Goal: Task Accomplishment & Management: Use online tool/utility

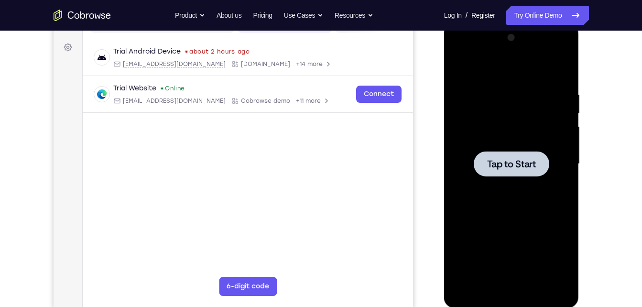
scroll to position [135, 0]
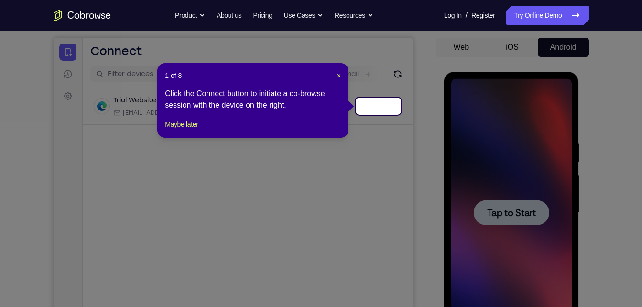
scroll to position [87, 0]
click at [341, 76] on span "×" at bounding box center [339, 76] width 4 height 8
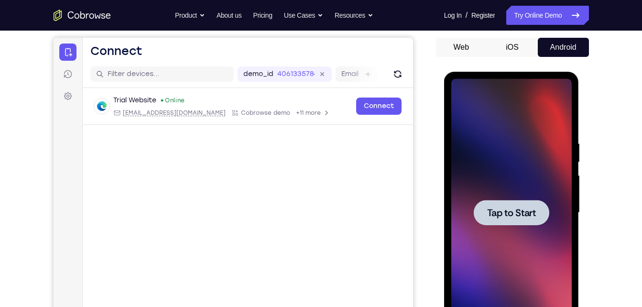
click at [522, 204] on div at bounding box center [512, 212] width 76 height 25
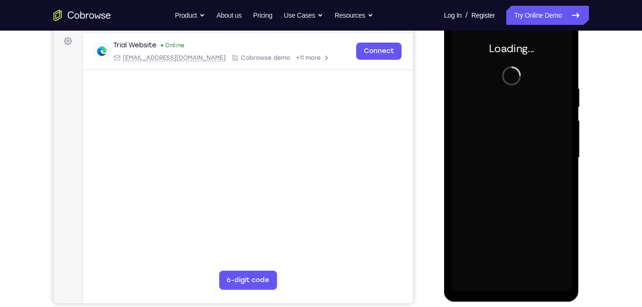
scroll to position [142, 0]
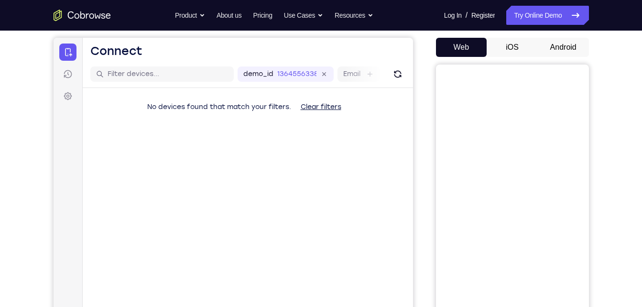
scroll to position [86, 0]
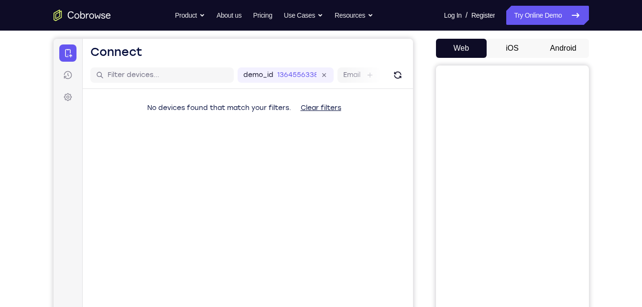
click at [558, 47] on button "Android" at bounding box center [563, 48] width 51 height 19
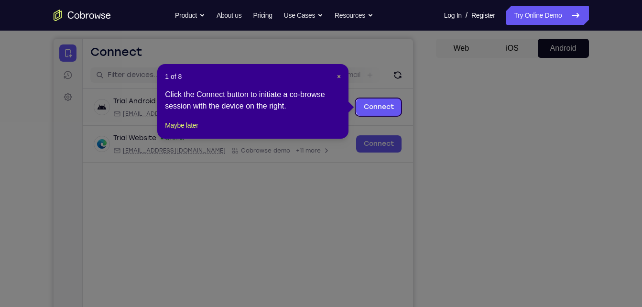
click at [335, 77] on header "1 of 8 ×" at bounding box center [253, 77] width 176 height 10
click at [339, 75] on span "×" at bounding box center [339, 77] width 4 height 8
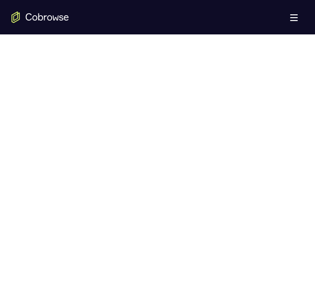
scroll to position [501, 0]
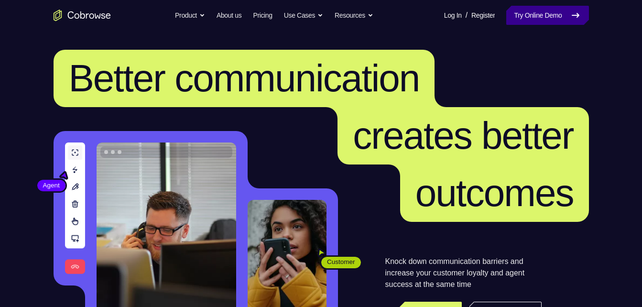
click at [544, 8] on link "Try Online Demo" at bounding box center [547, 15] width 82 height 19
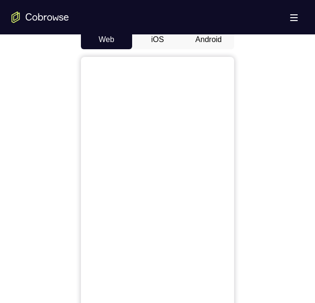
scroll to position [459, 0]
click at [204, 40] on button "Android" at bounding box center [208, 39] width 51 height 19
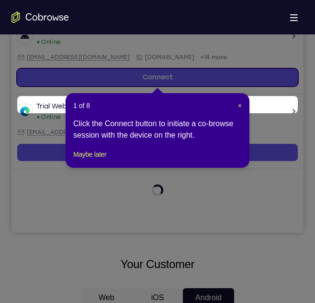
scroll to position [167, 0]
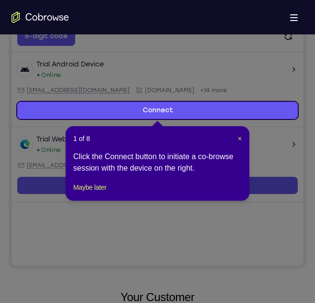
click at [236, 140] on header "1 of 8 ×" at bounding box center [157, 139] width 168 height 10
click at [238, 139] on span "×" at bounding box center [240, 139] width 4 height 8
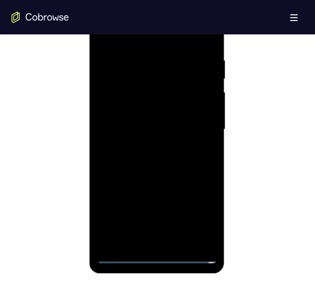
scroll to position [534, 0]
click at [154, 259] on div at bounding box center [156, 129] width 120 height 268
click at [197, 224] on div at bounding box center [156, 129] width 120 height 268
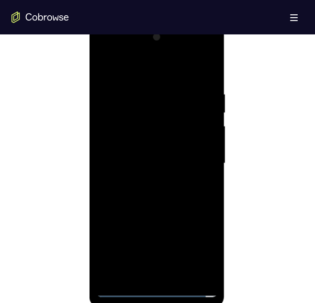
scroll to position [499, 0]
click at [115, 51] on div at bounding box center [156, 165] width 120 height 268
click at [188, 162] on div at bounding box center [156, 165] width 120 height 268
click at [191, 162] on div at bounding box center [156, 165] width 120 height 268
click at [142, 181] on div at bounding box center [156, 165] width 120 height 268
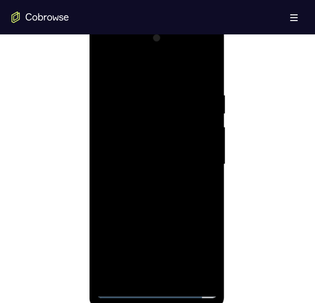
click at [147, 157] on div at bounding box center [156, 165] width 120 height 268
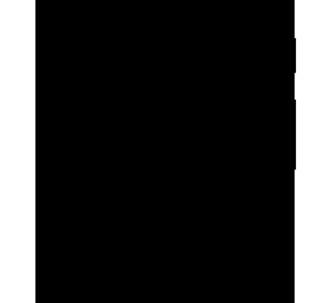
click at [95, 24] on div at bounding box center [103, 41] width 120 height 268
click at [102, 39] on div at bounding box center [103, 41] width 120 height 268
click at [98, 72] on div at bounding box center [103, 41] width 120 height 268
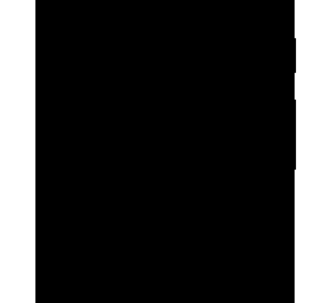
click at [104, 67] on div at bounding box center [103, 41] width 120 height 268
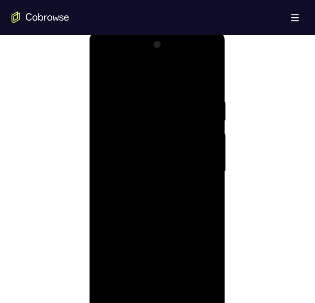
scroll to position [492, 0]
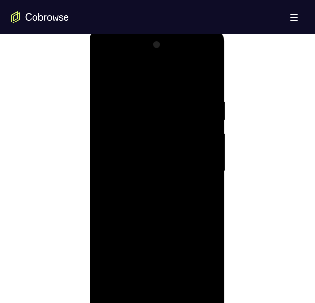
click at [170, 201] on div at bounding box center [156, 171] width 120 height 268
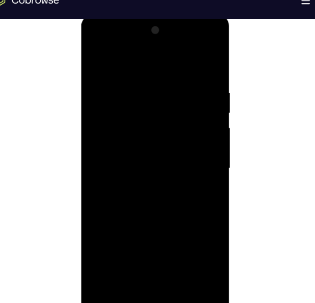
click at [156, 197] on div at bounding box center [148, 155] width 120 height 268
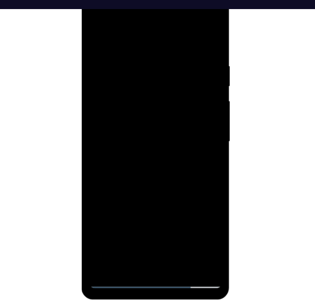
scroll to position [508, 0]
click at [173, 235] on div at bounding box center [148, 128] width 120 height 268
click at [146, 179] on div at bounding box center [148, 128] width 120 height 268
click at [142, 46] on div at bounding box center [148, 128] width 120 height 268
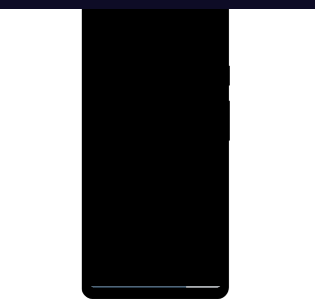
click at [126, 170] on div at bounding box center [148, 128] width 120 height 268
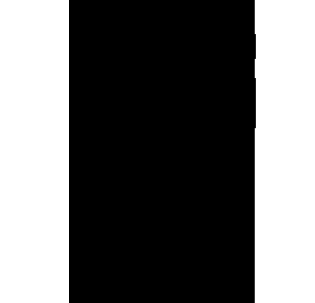
click at [118, 187] on div at bounding box center [136, 76] width 120 height 268
click at [186, 166] on div at bounding box center [136, 76] width 120 height 268
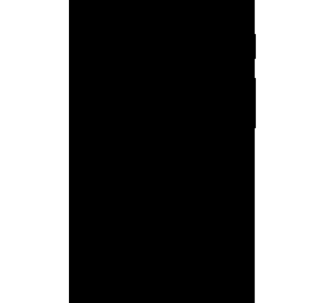
click at [186, 166] on div at bounding box center [136, 76] width 120 height 268
click at [185, 98] on div at bounding box center [136, 76] width 120 height 268
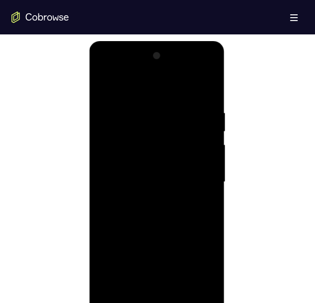
scroll to position [471, 0]
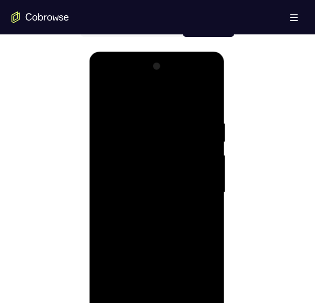
click at [104, 97] on div at bounding box center [156, 193] width 120 height 268
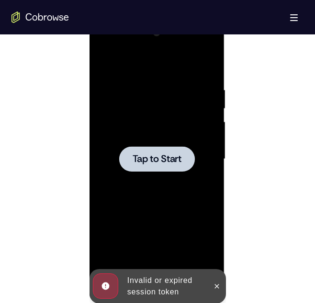
click at [154, 164] on span "Tap to Start" at bounding box center [156, 159] width 49 height 10
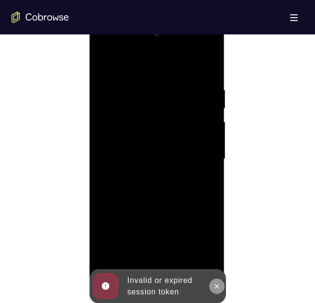
click at [217, 289] on icon at bounding box center [216, 286] width 8 height 8
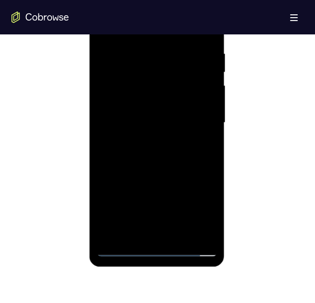
scroll to position [545, 0]
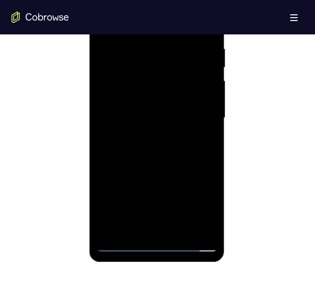
click at [153, 238] on div at bounding box center [156, 118] width 120 height 268
click at [155, 240] on div at bounding box center [156, 118] width 120 height 268
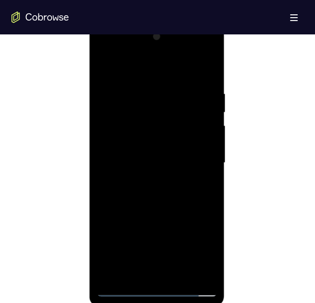
click at [158, 289] on div at bounding box center [156, 163] width 120 height 268
click at [198, 248] on div at bounding box center [156, 163] width 120 height 268
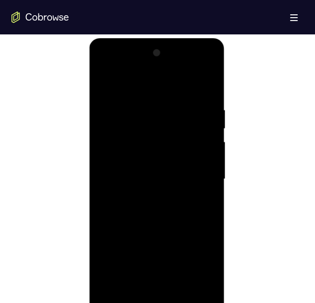
click at [139, 66] on div at bounding box center [156, 179] width 120 height 268
click at [106, 65] on div at bounding box center [156, 179] width 120 height 268
click at [125, 66] on div at bounding box center [156, 179] width 120 height 268
click at [189, 175] on div at bounding box center [156, 179] width 120 height 268
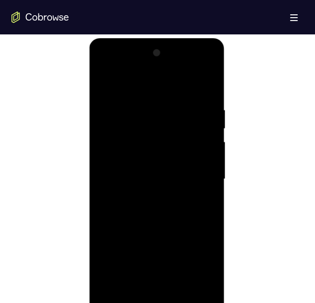
click at [145, 194] on div at bounding box center [156, 179] width 120 height 268
click at [147, 166] on div at bounding box center [156, 179] width 120 height 268
click at [148, 158] on div at bounding box center [156, 179] width 120 height 268
click at [138, 178] on div at bounding box center [156, 179] width 120 height 268
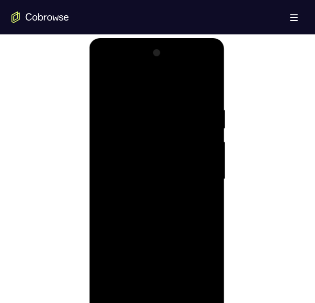
click at [138, 178] on div at bounding box center [156, 179] width 120 height 268
click at [194, 206] on div at bounding box center [156, 179] width 120 height 268
click at [165, 175] on div at bounding box center [156, 179] width 120 height 268
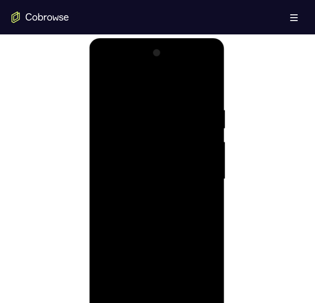
click at [165, 175] on div at bounding box center [156, 179] width 120 height 268
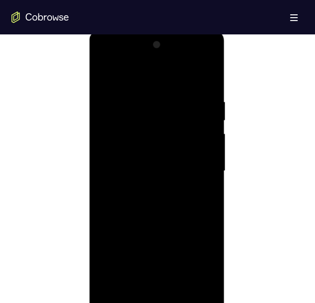
click at [161, 214] on div at bounding box center [156, 171] width 120 height 268
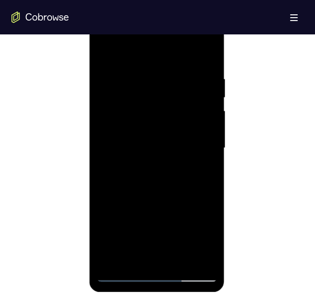
scroll to position [518, 0]
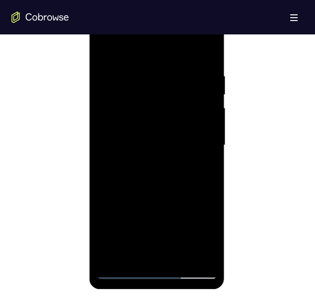
click at [175, 260] on div at bounding box center [156, 145] width 120 height 268
click at [179, 258] on div at bounding box center [156, 145] width 120 height 268
click at [163, 195] on div at bounding box center [156, 145] width 120 height 268
click at [147, 60] on div at bounding box center [156, 145] width 120 height 268
click at [155, 60] on div at bounding box center [156, 145] width 120 height 268
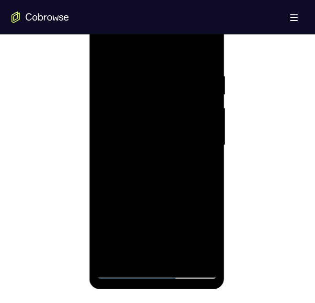
drag, startPoint x: 141, startPoint y: 51, endPoint x: 151, endPoint y: 7, distance: 45.2
click at [151, 7] on div at bounding box center [156, 146] width 135 height 285
click at [153, 61] on div at bounding box center [156, 145] width 120 height 268
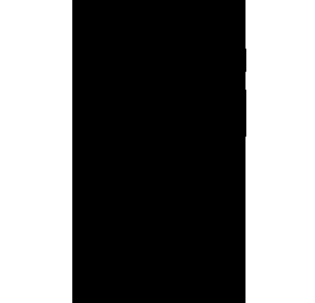
click at [133, 99] on div at bounding box center [139, 97] width 120 height 268
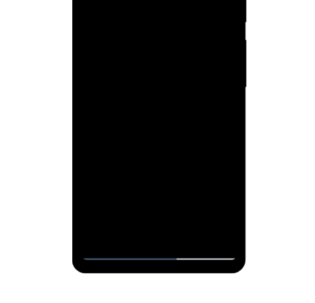
scroll to position [527, 0]
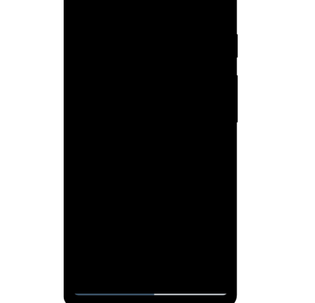
click at [179, 181] on div at bounding box center [130, 83] width 120 height 268
click at [182, 176] on div at bounding box center [130, 83] width 120 height 268
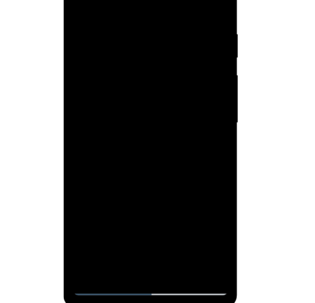
click at [182, 176] on div at bounding box center [130, 83] width 120 height 268
click at [177, 106] on div at bounding box center [130, 83] width 120 height 268
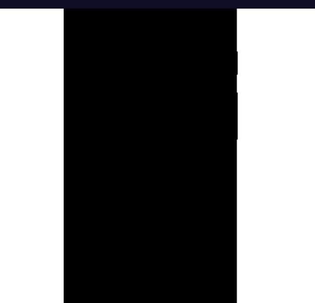
click at [174, 100] on div at bounding box center [130, 100] width 120 height 268
click at [148, 186] on div at bounding box center [130, 100] width 120 height 268
click at [126, 173] on div at bounding box center [130, 100] width 120 height 268
click at [132, 100] on div at bounding box center [130, 100] width 120 height 268
click at [75, 4] on div at bounding box center [130, 100] width 120 height 268
